Goal: Information Seeking & Learning: Learn about a topic

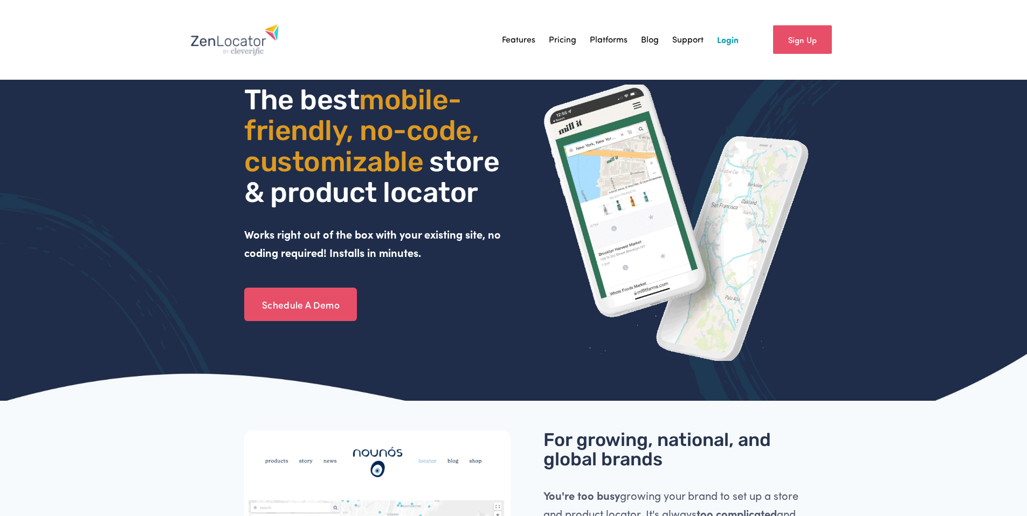
click at [516, 41] on link "Features" at bounding box center [518, 40] width 33 height 16
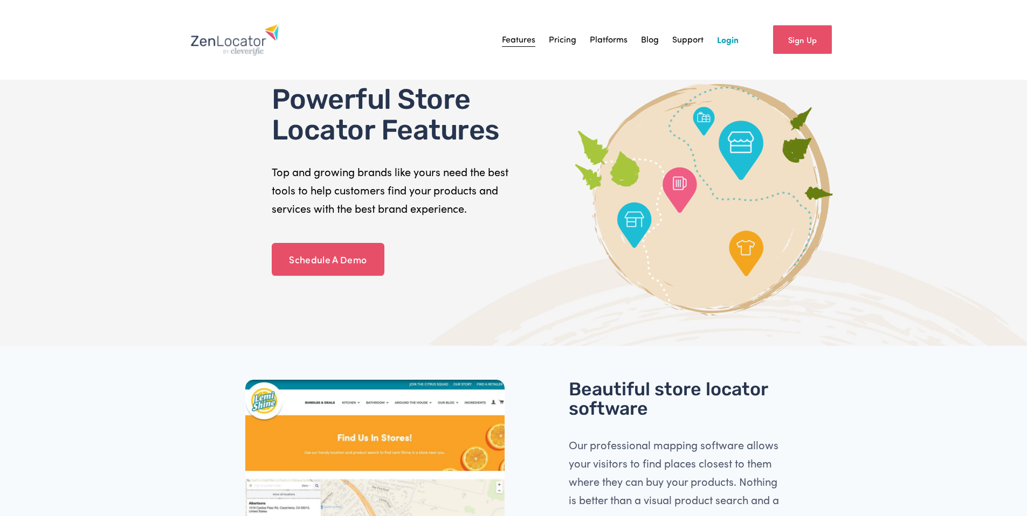
click at [561, 38] on link "Pricing" at bounding box center [562, 40] width 27 height 16
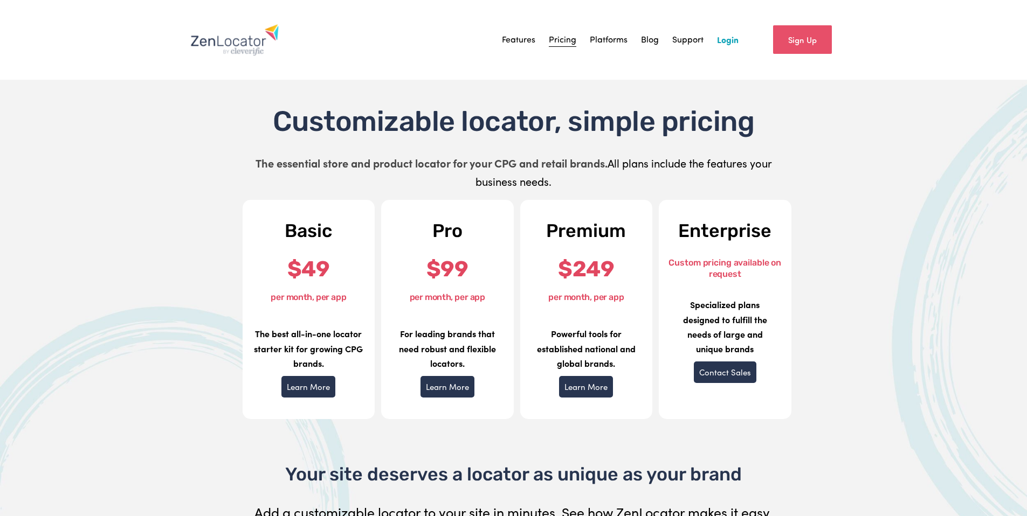
click at [255, 44] on img at bounding box center [234, 40] width 89 height 32
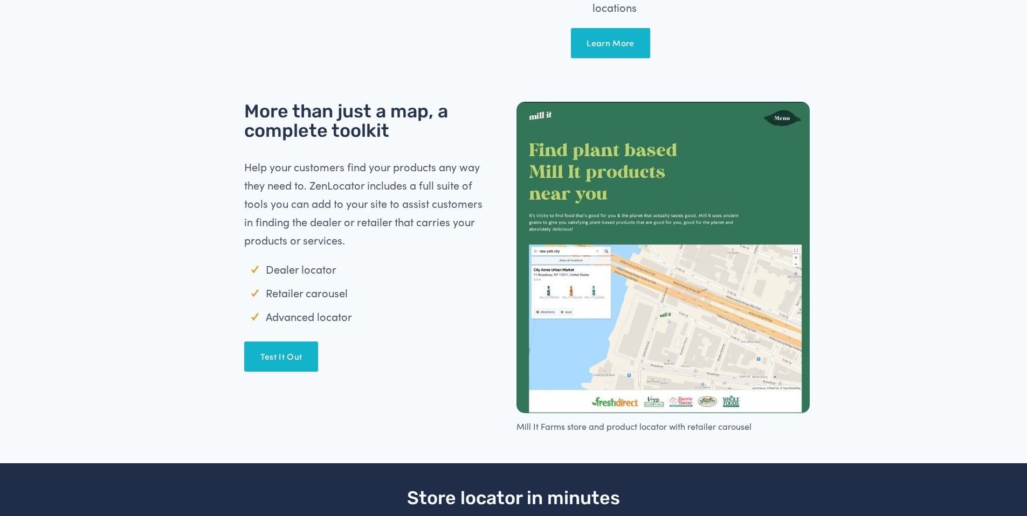
scroll to position [1658, 0]
